Goal: Complete application form

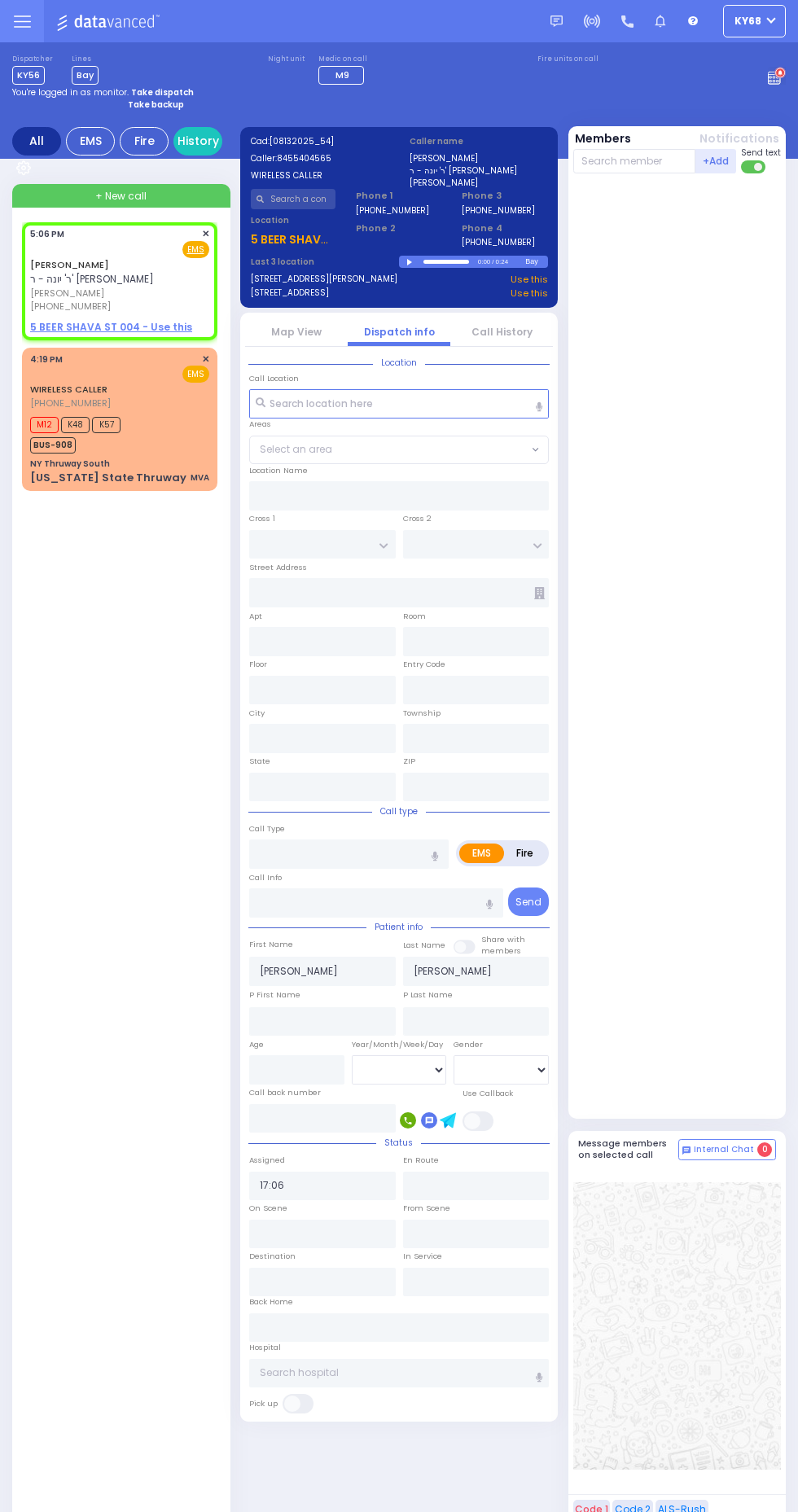
select select
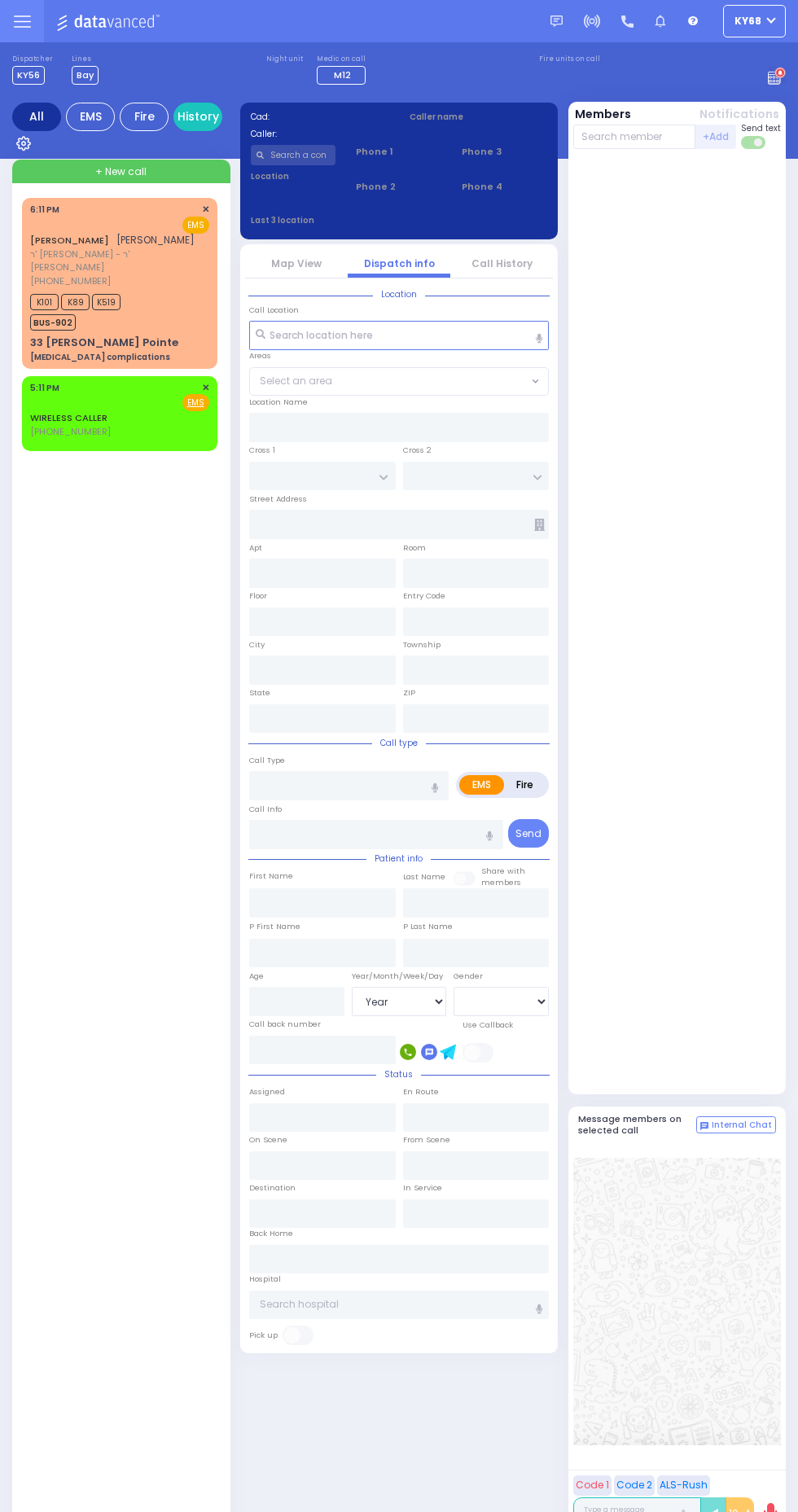
select select "Year"
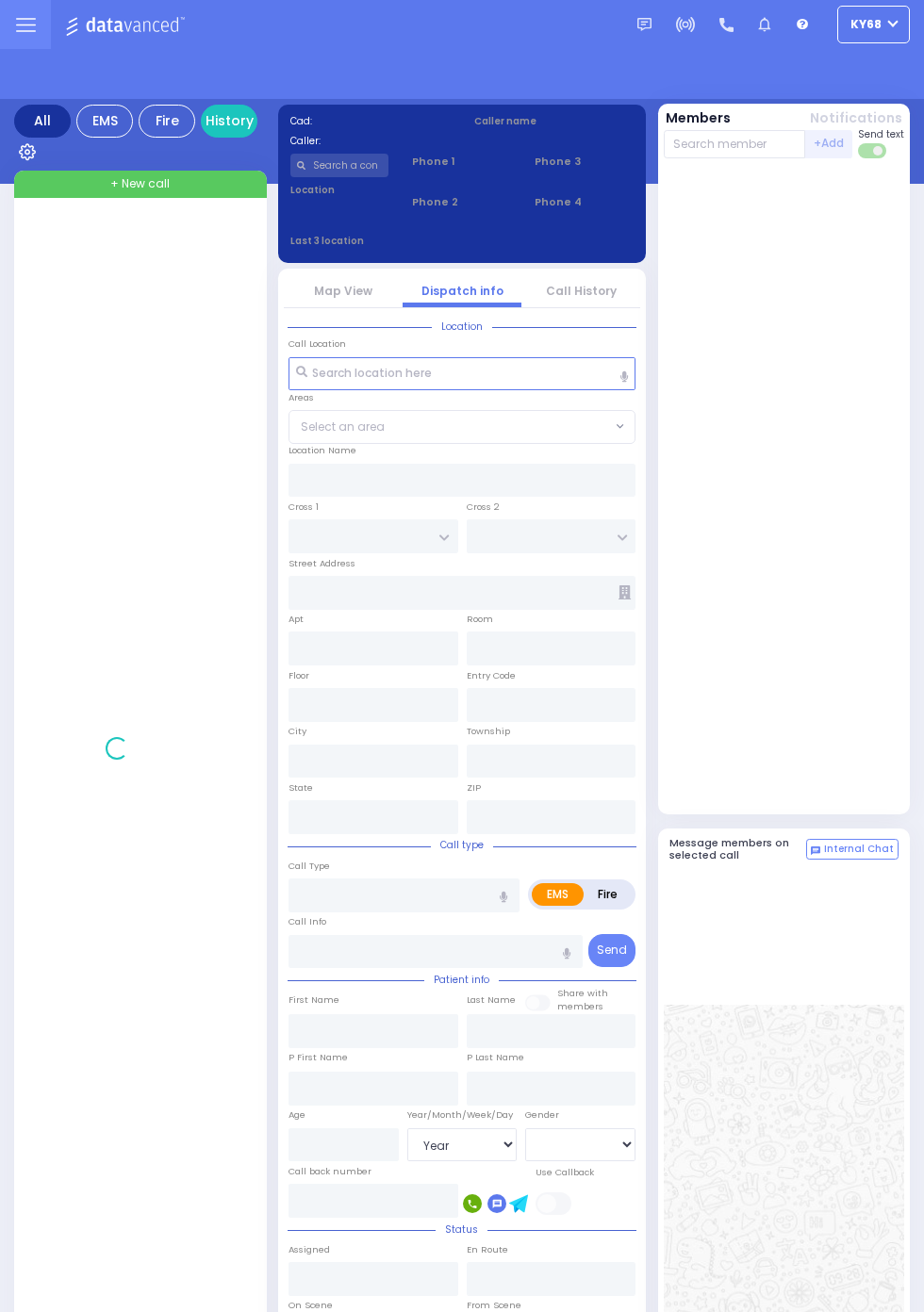
select select "Year"
